Goal: Book appointment/travel/reservation

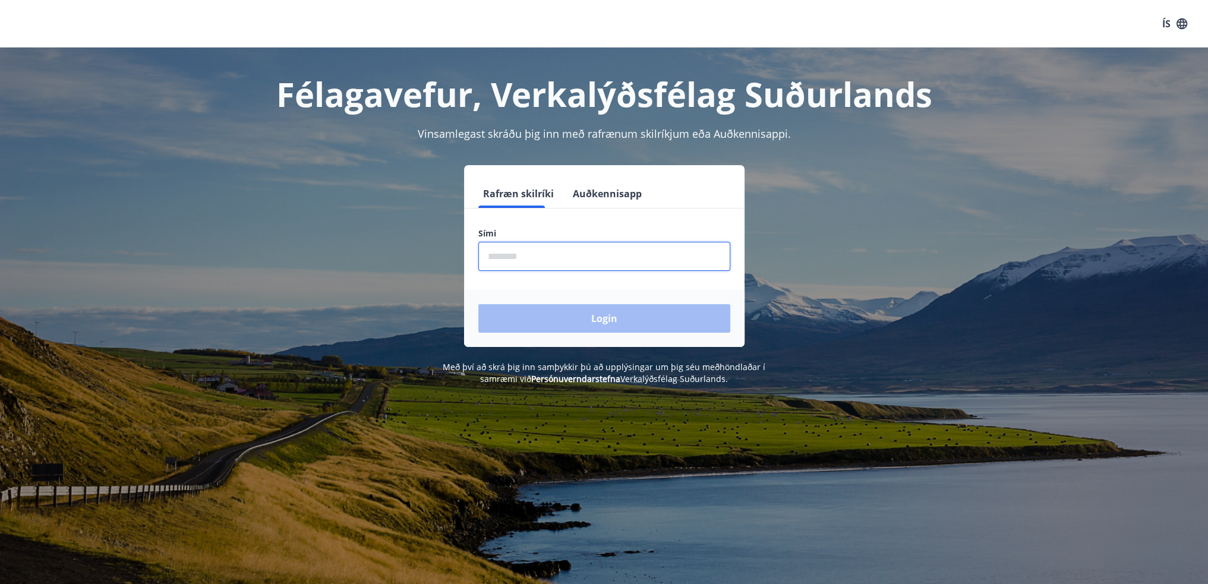
click at [522, 256] on input "phone" at bounding box center [604, 256] width 252 height 29
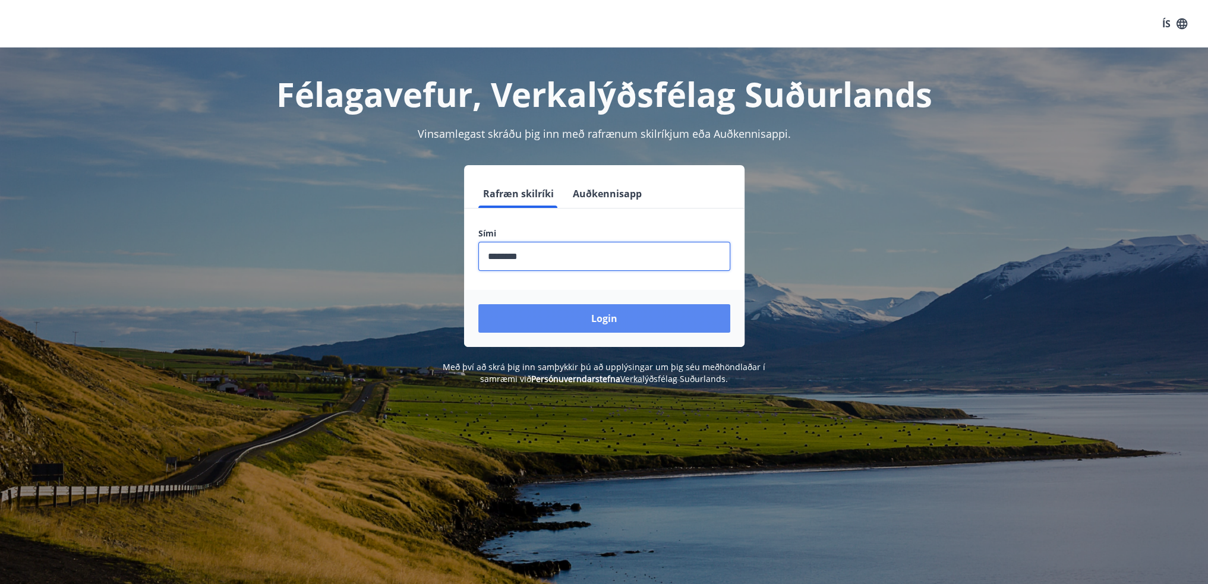
type input "********"
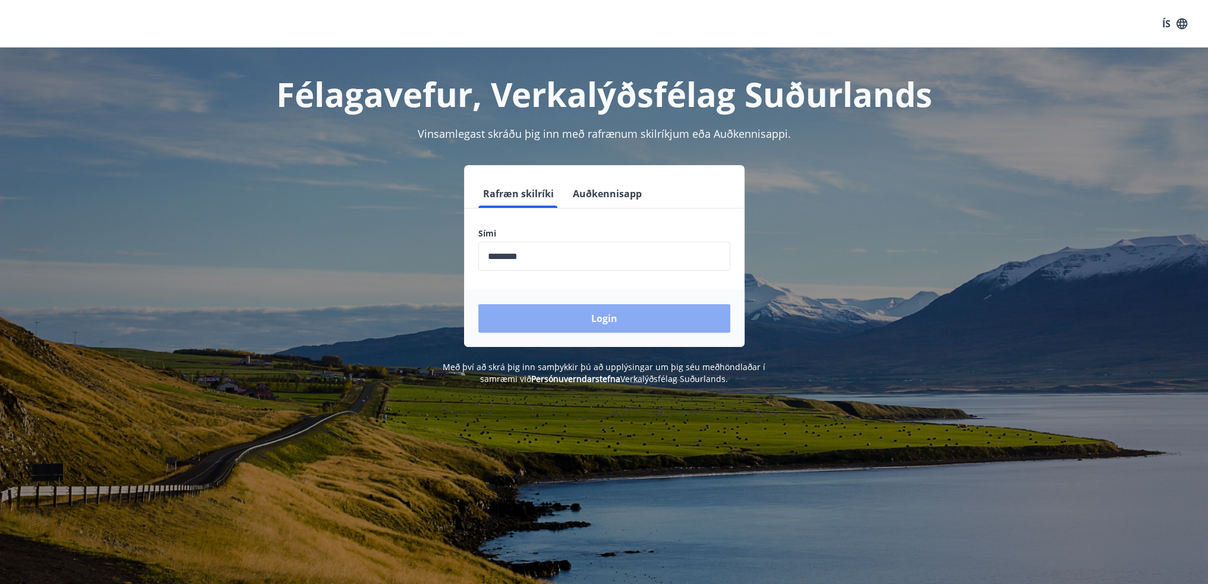
click at [585, 314] on button "Login" at bounding box center [604, 318] width 252 height 29
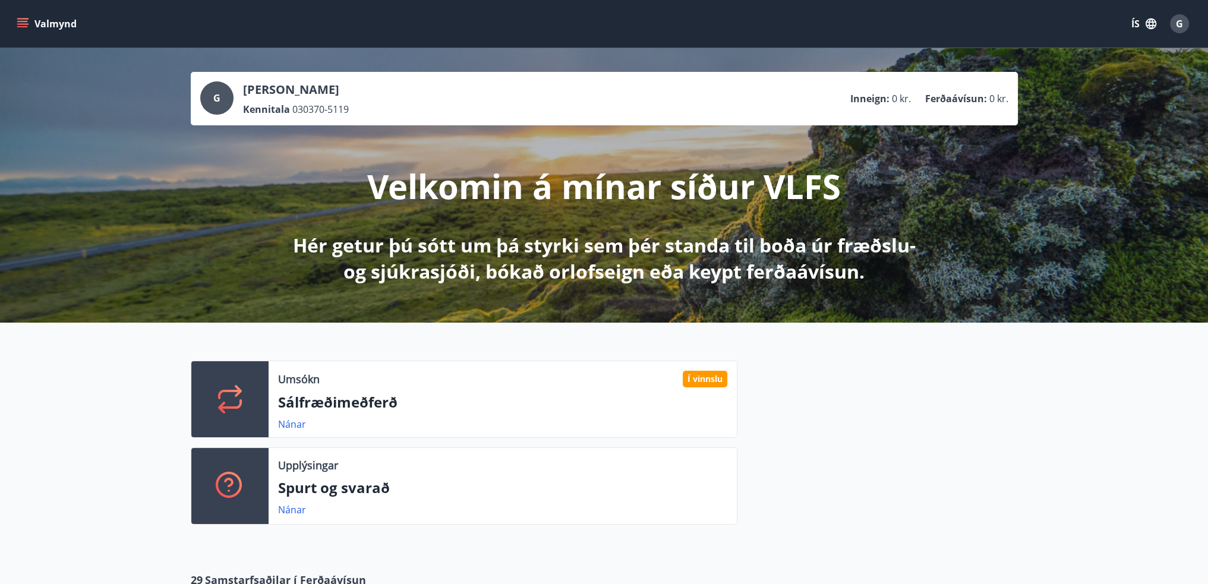
click at [21, 26] on icon "menu" at bounding box center [23, 24] width 12 height 12
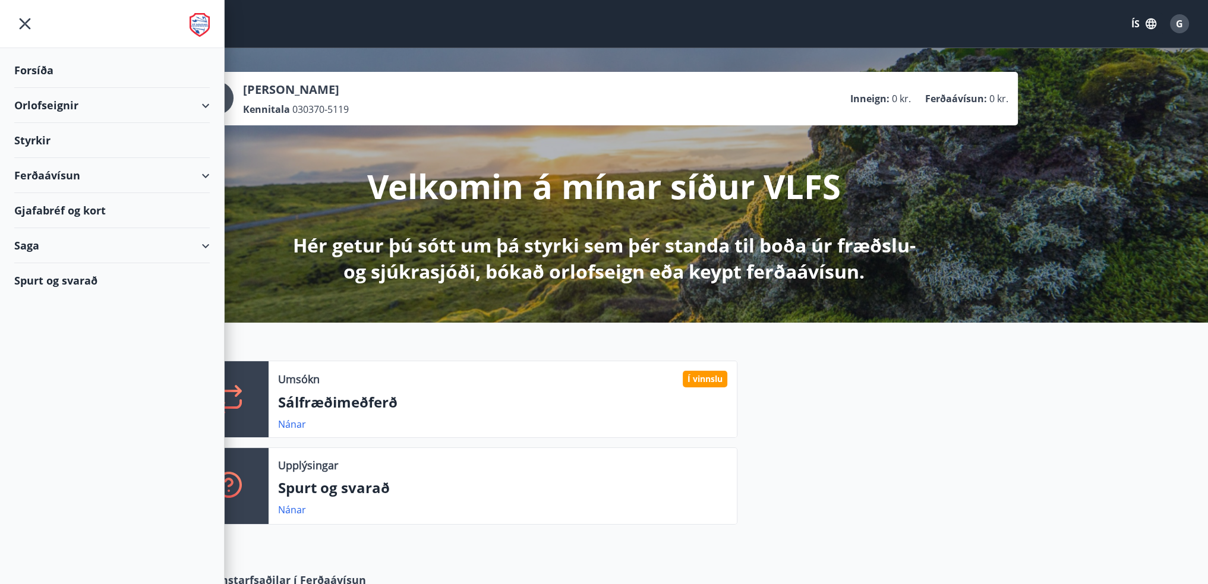
click at [40, 104] on div "Orlofseignir" at bounding box center [111, 105] width 195 height 35
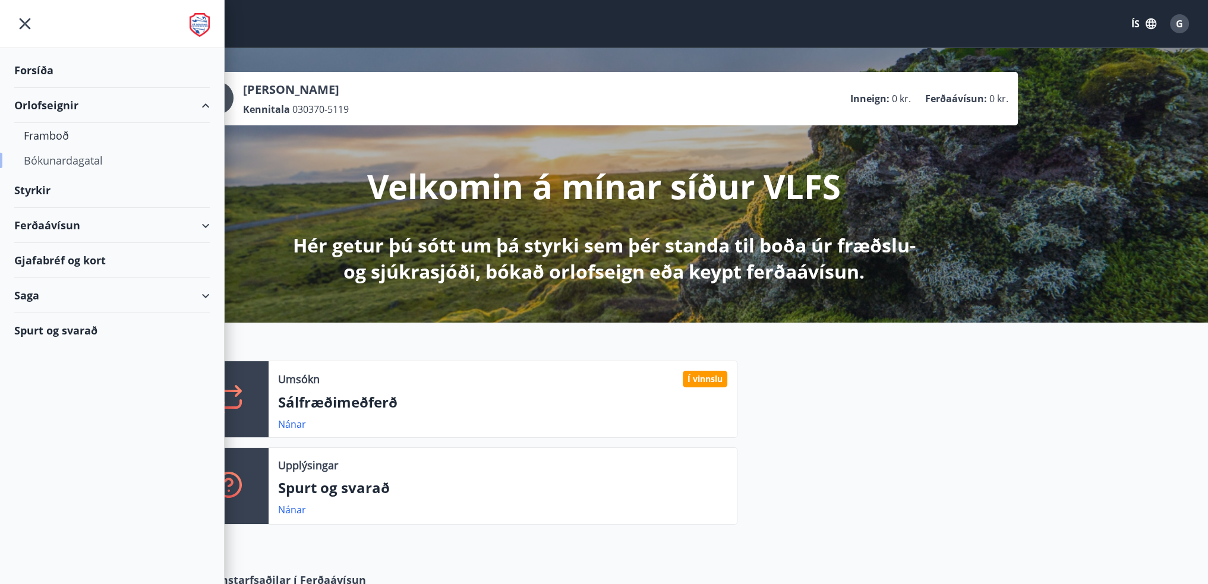
click at [48, 159] on div "Bókunardagatal" at bounding box center [112, 160] width 176 height 25
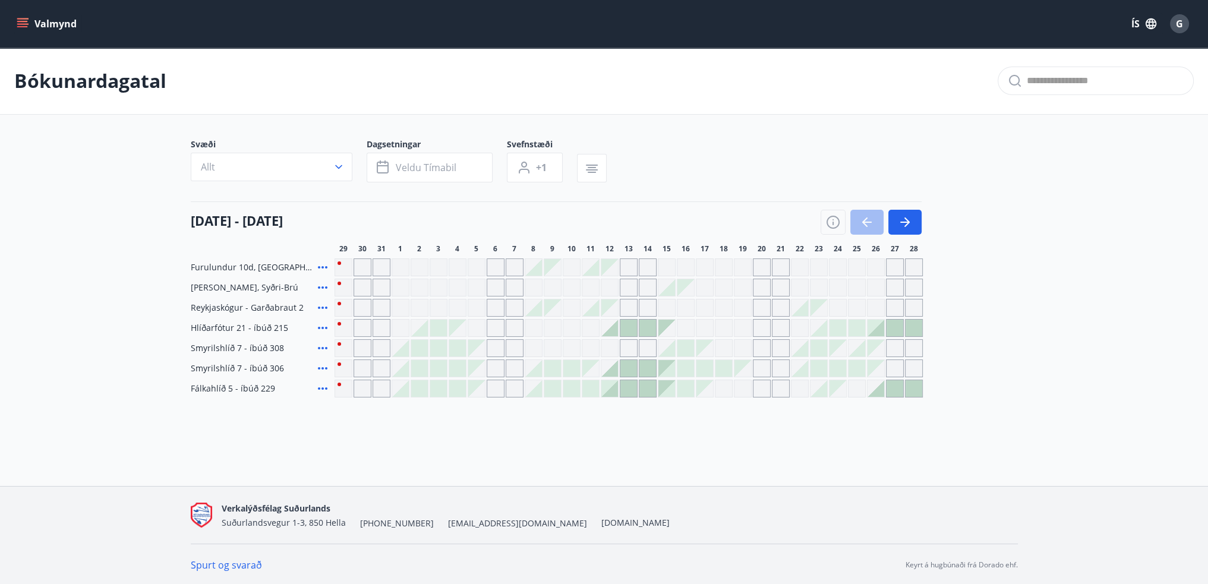
click at [25, 21] on icon "menu" at bounding box center [22, 21] width 11 height 1
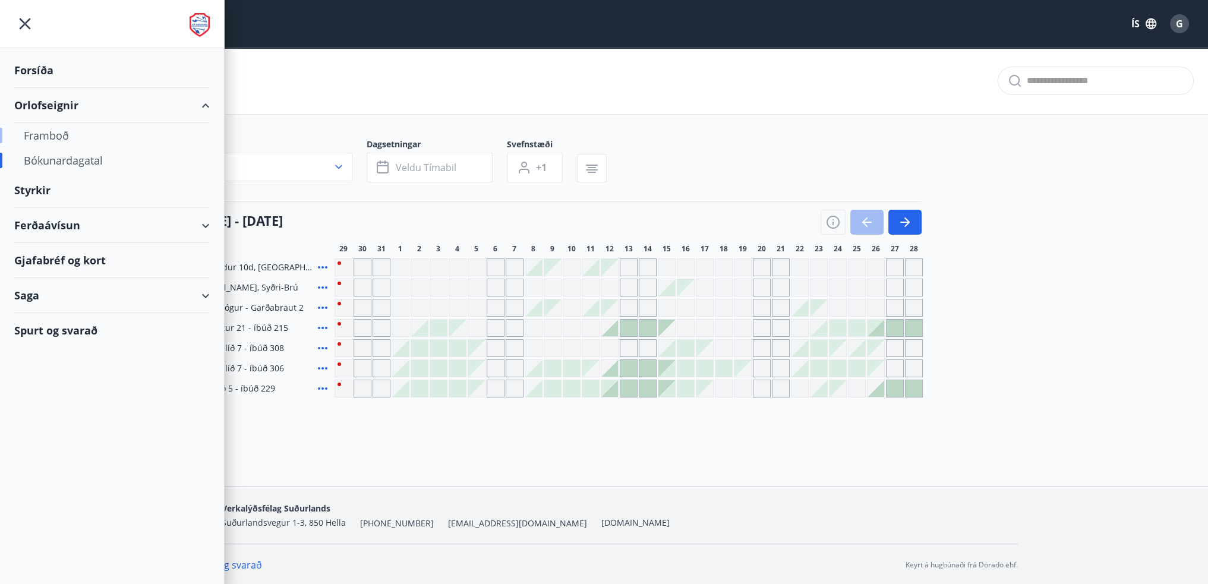
click at [40, 131] on div "Framboð" at bounding box center [112, 135] width 176 height 25
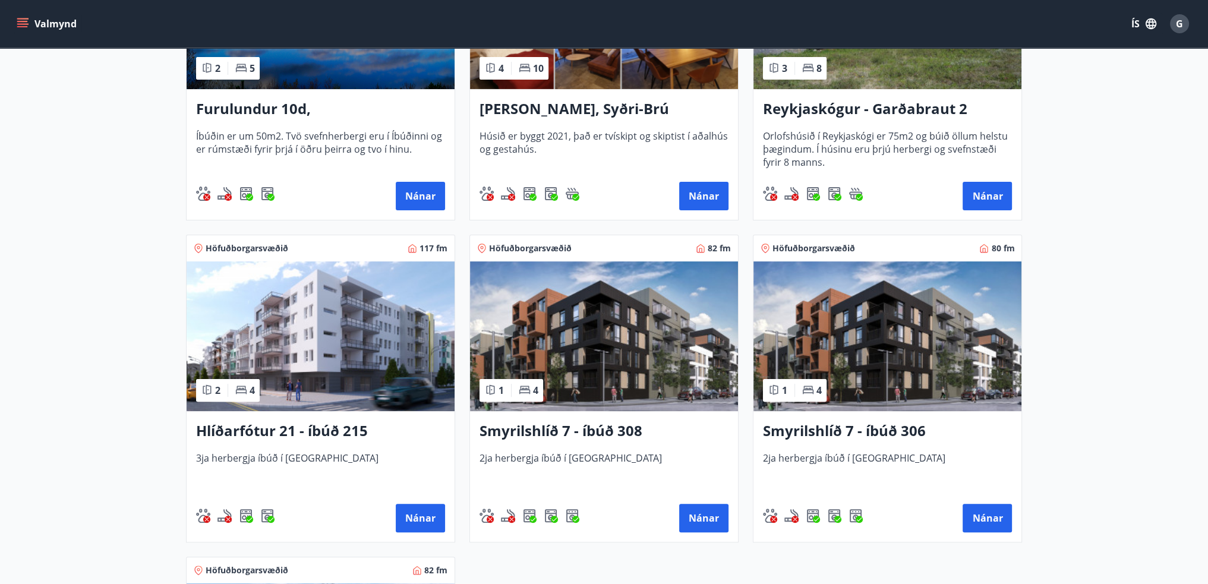
scroll to position [416, 0]
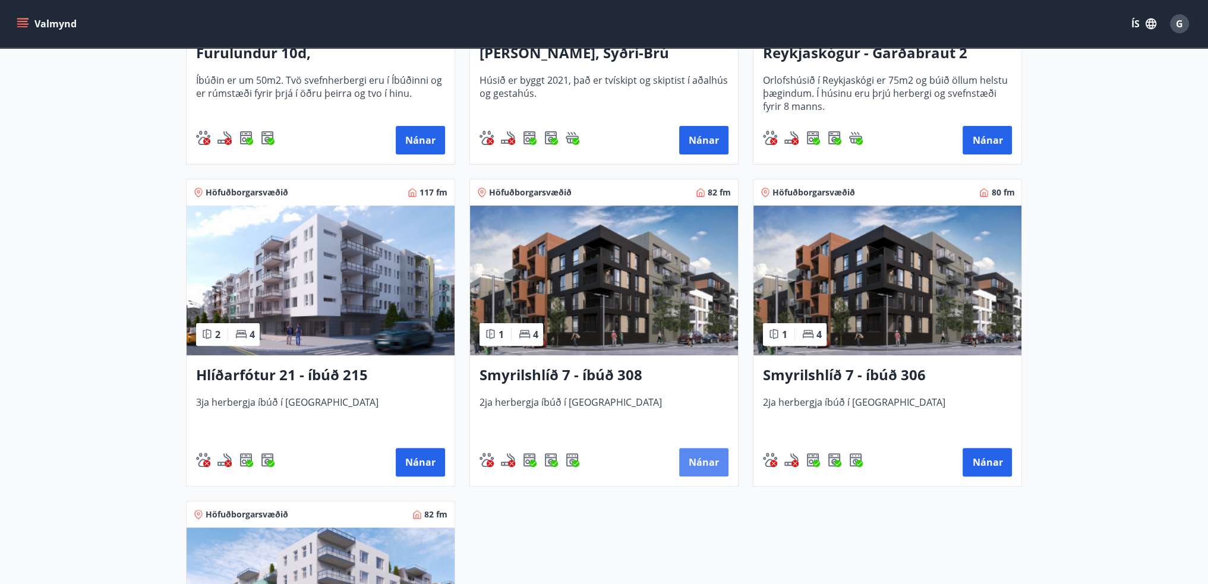
click at [700, 465] on button "Nánar" at bounding box center [703, 462] width 49 height 29
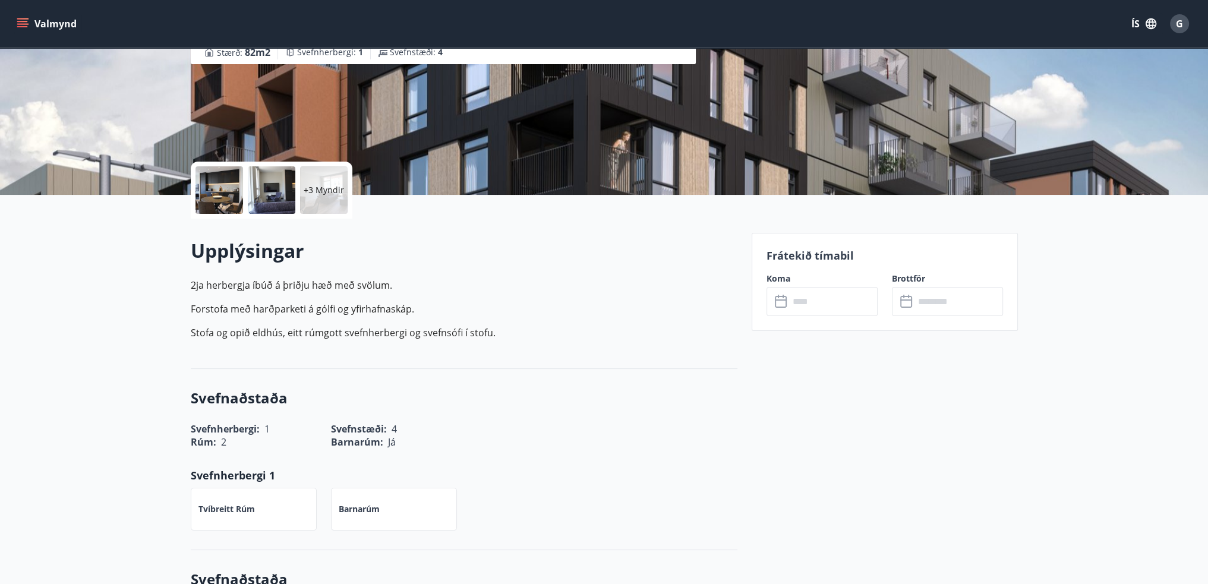
scroll to position [178, 0]
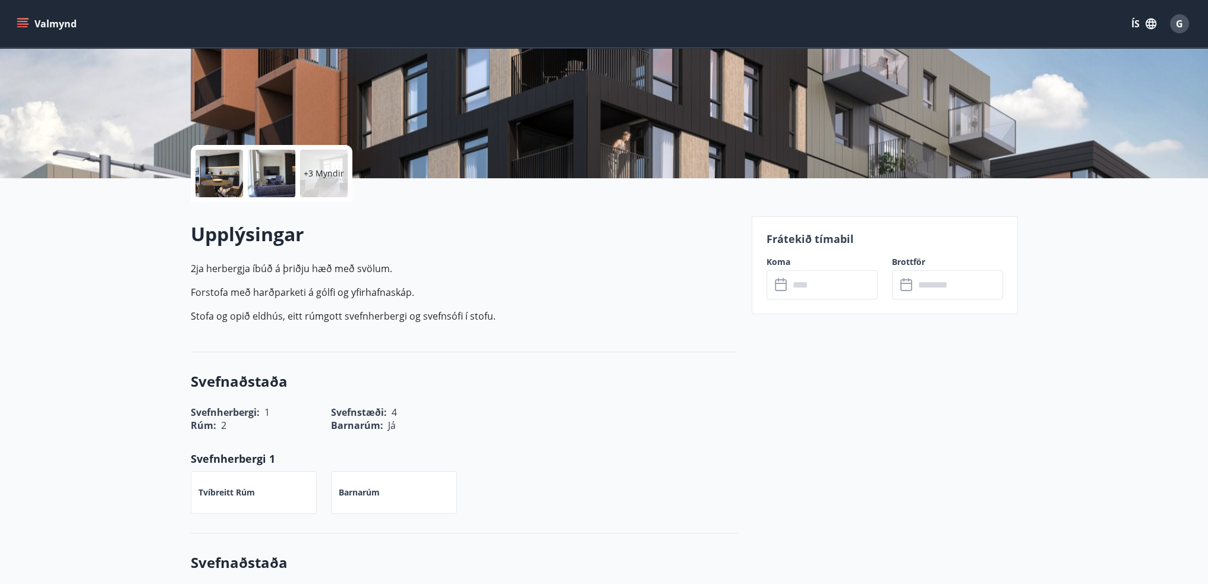
click at [812, 277] on input "text" at bounding box center [833, 284] width 89 height 29
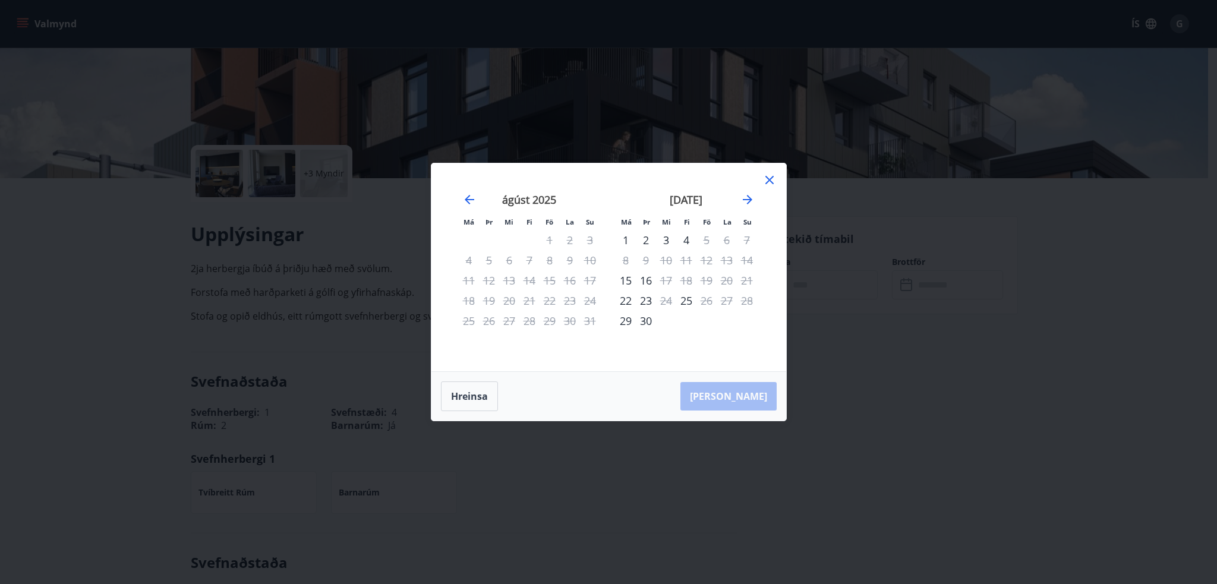
click at [666, 239] on div "3" at bounding box center [666, 240] width 20 height 20
click at [706, 238] on div "5" at bounding box center [706, 240] width 20 height 20
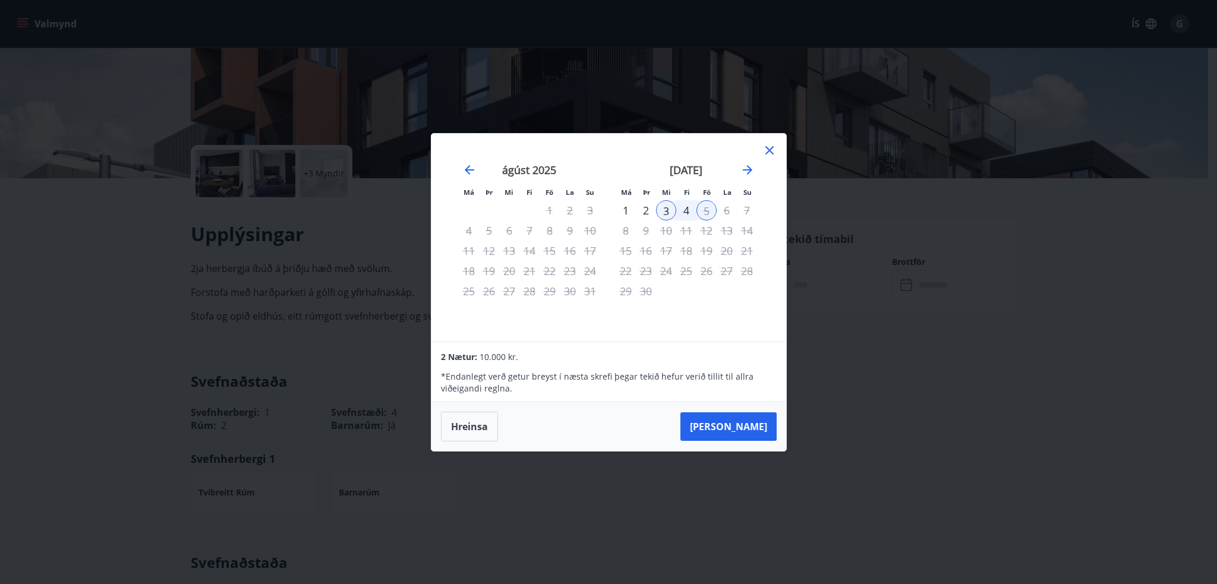
click at [770, 151] on icon at bounding box center [769, 150] width 14 height 14
